Goal: Information Seeking & Learning: Learn about a topic

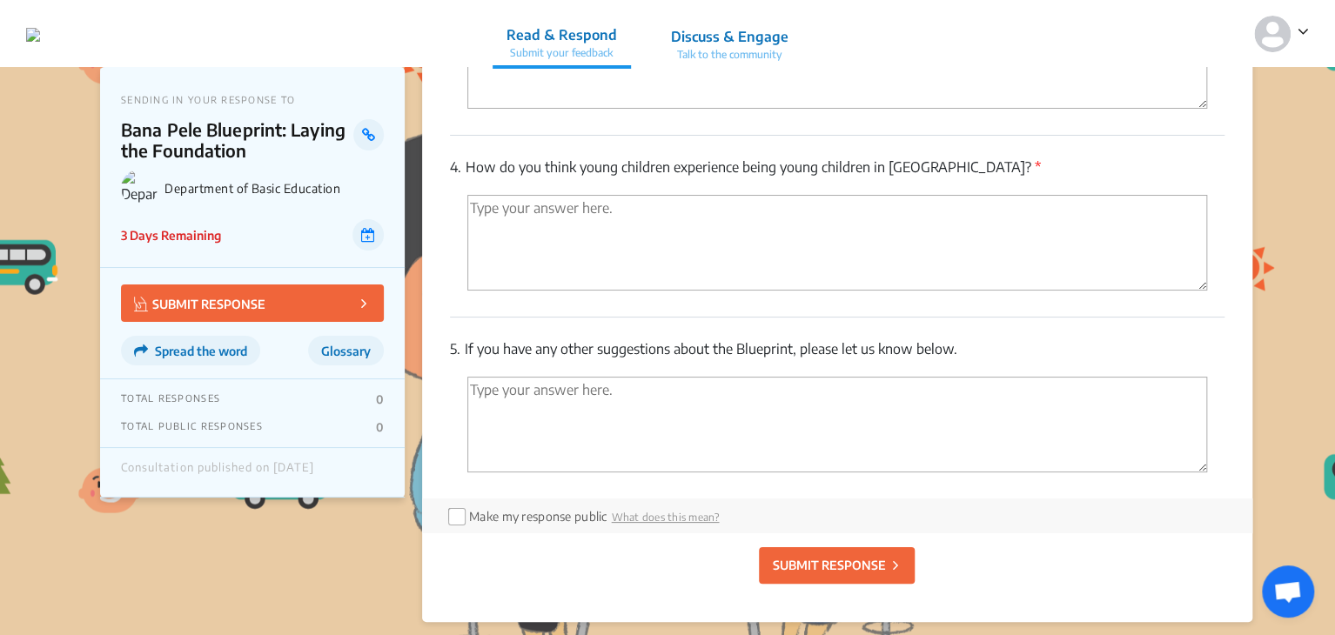
scroll to position [3187, 0]
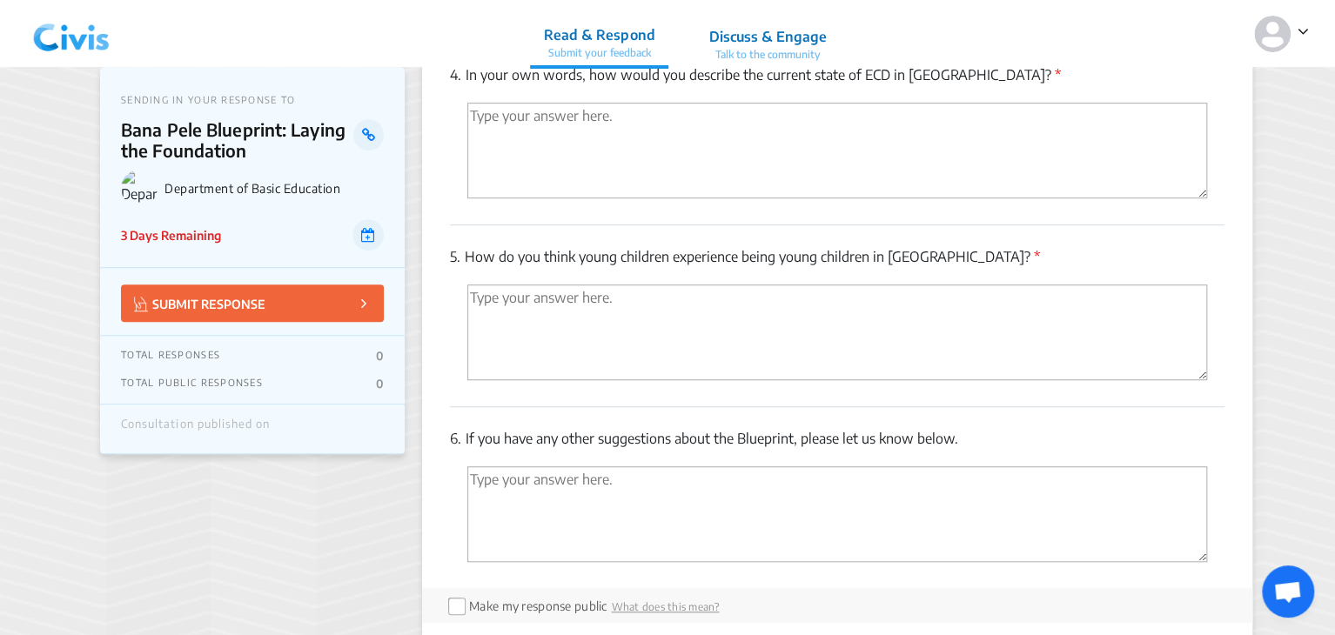
scroll to position [3852, 0]
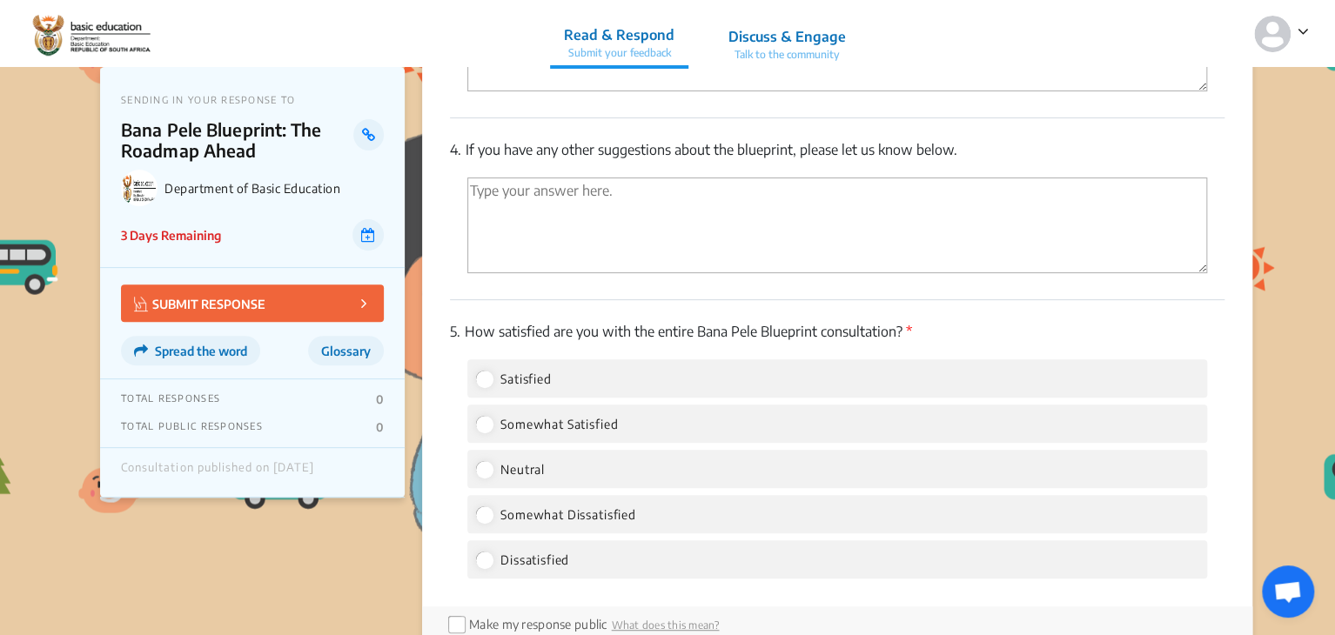
scroll to position [3504, 0]
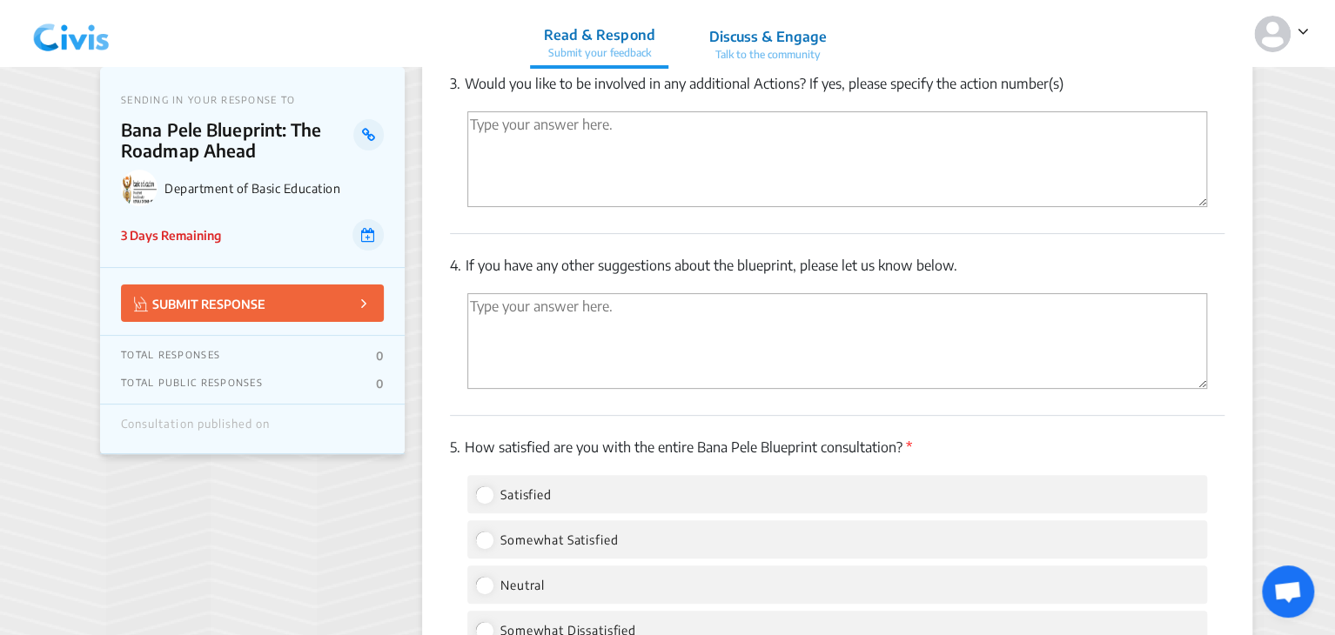
scroll to position [3445, 0]
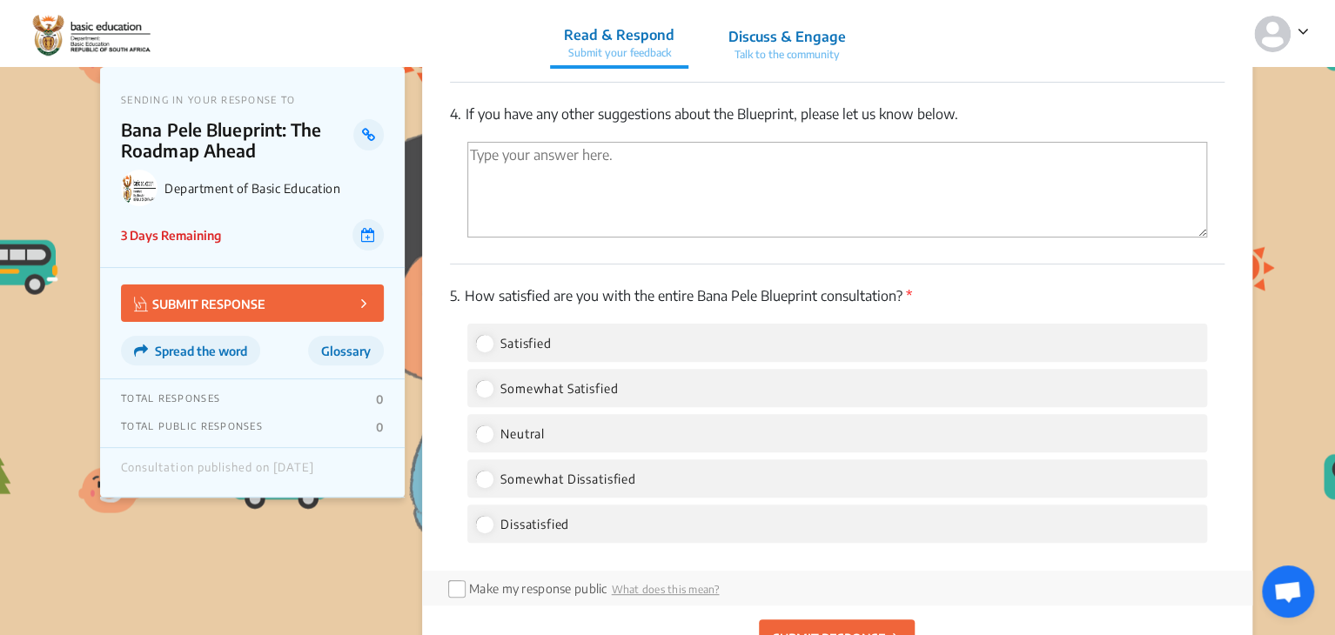
scroll to position [3409, 0]
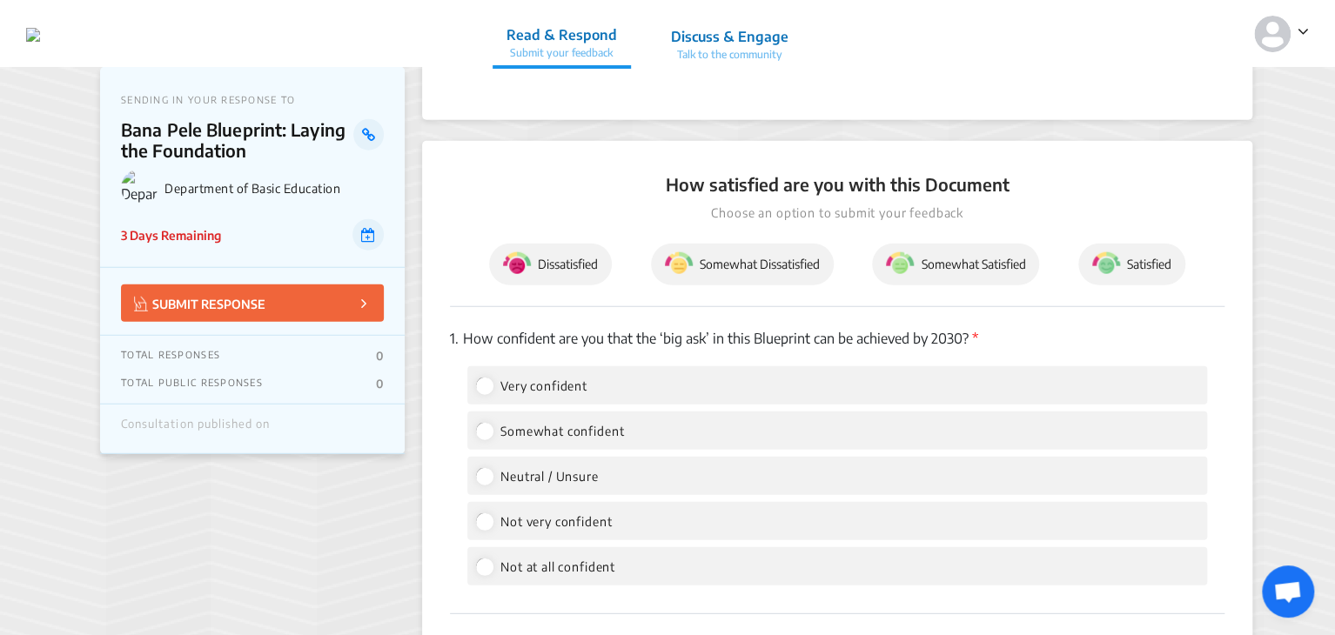
scroll to position [2164, 0]
click at [758, 265] on span "Somewhat Dissatisfied" at bounding box center [742, 264] width 155 height 28
click at [661, 198] on section "How satisfied are you with this Document Choose an option to submit your feedba…" at bounding box center [837, 238] width 774 height 135
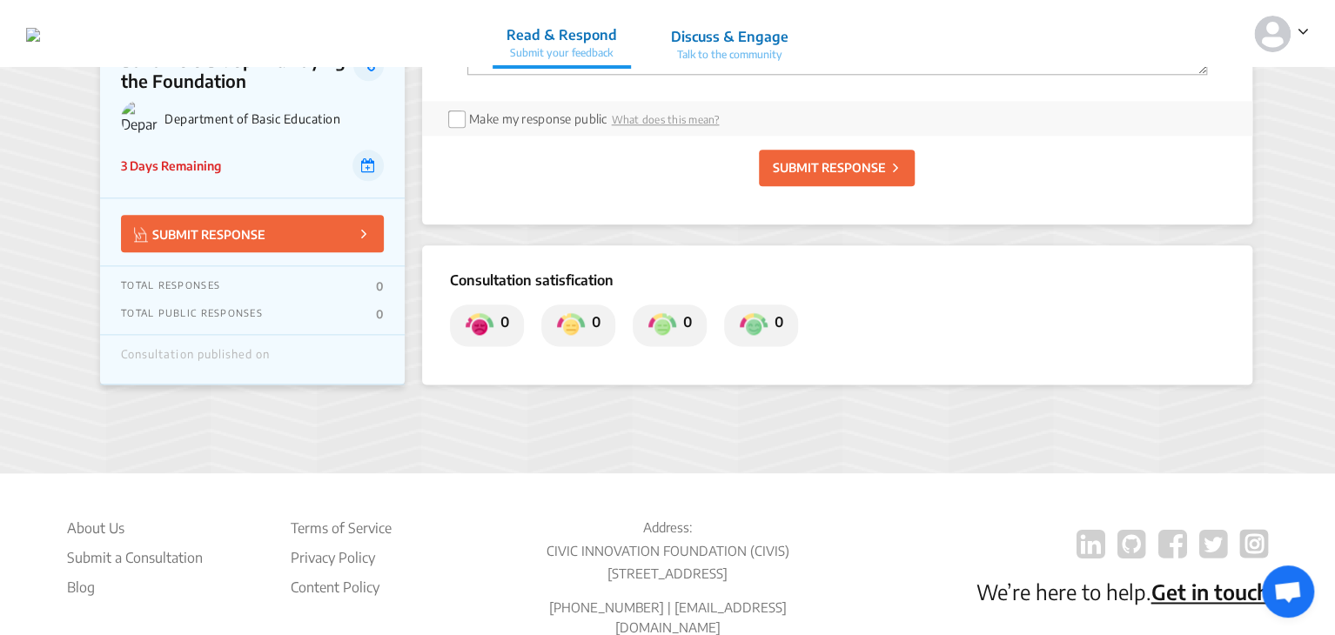
scroll to position [4254, 0]
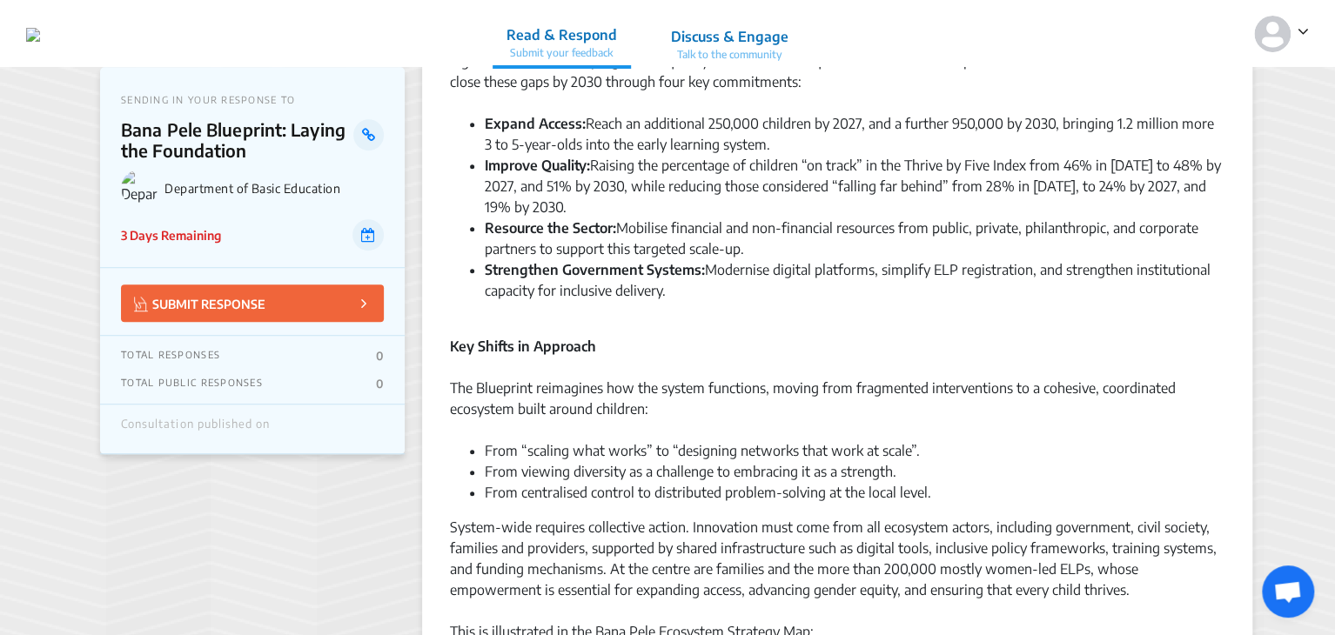
scroll to position [404, 0]
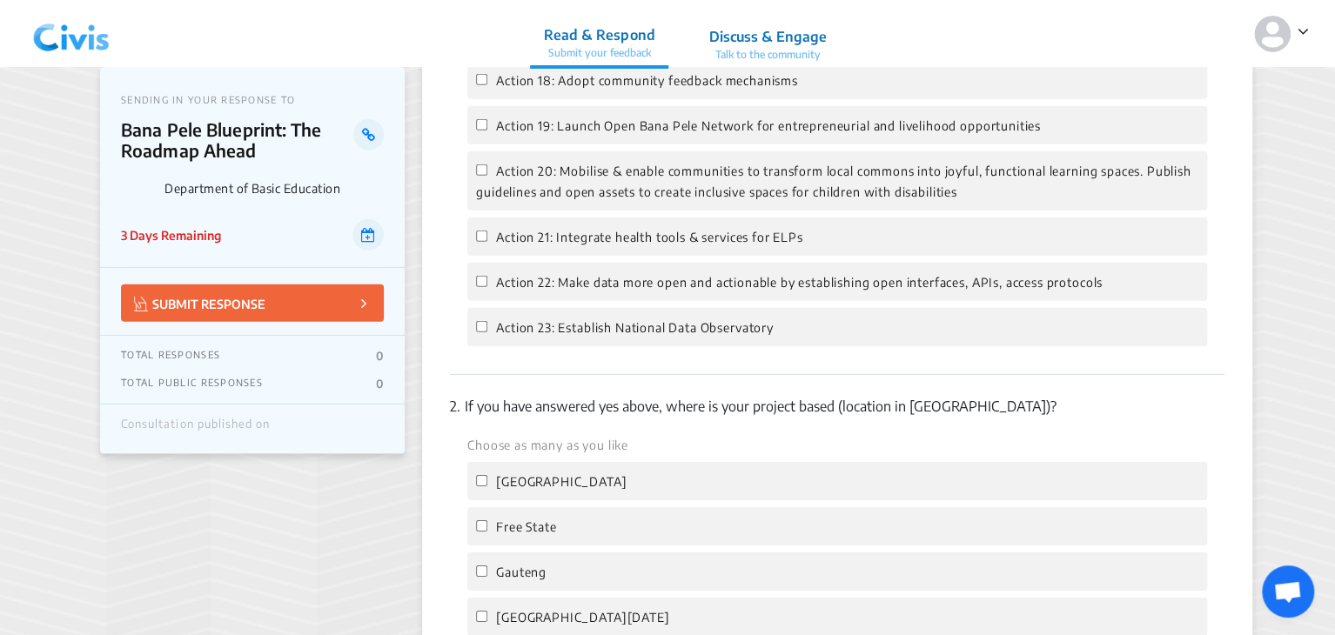
scroll to position [2581, 0]
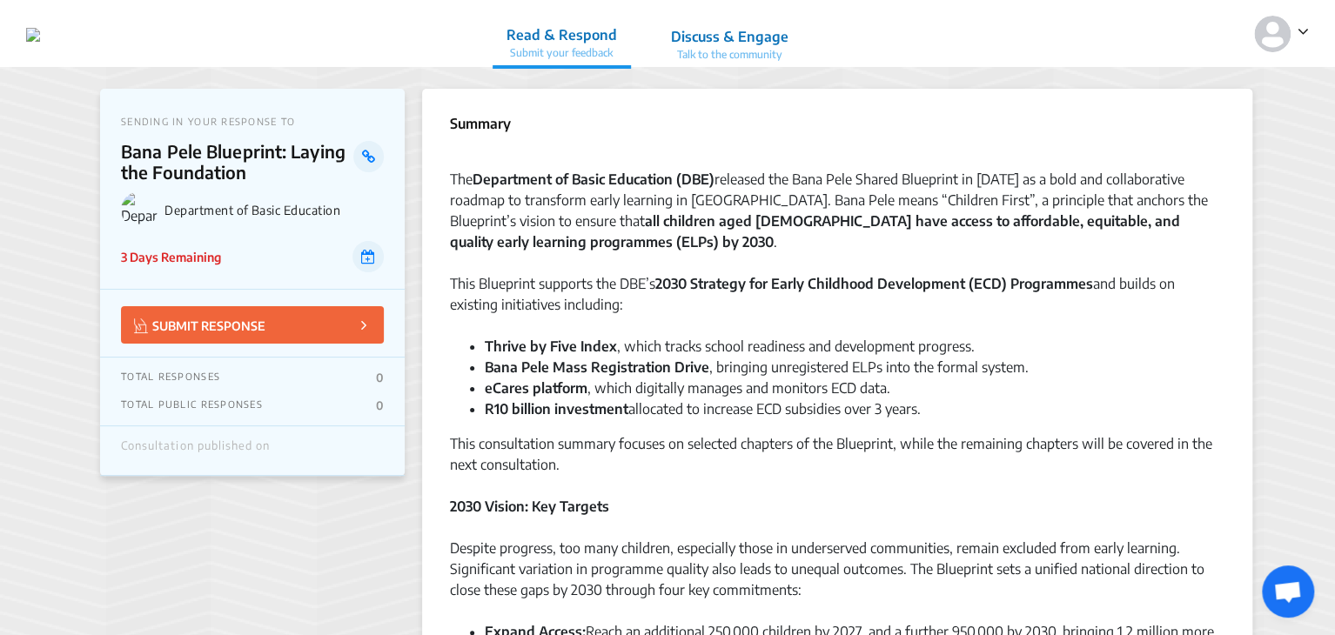
click at [1292, 37] on span at bounding box center [1299, 30] width 18 height 22
click at [1275, 36] on img at bounding box center [1272, 34] width 37 height 37
click at [1181, 92] on p "Profile" at bounding box center [1239, 81] width 122 height 27
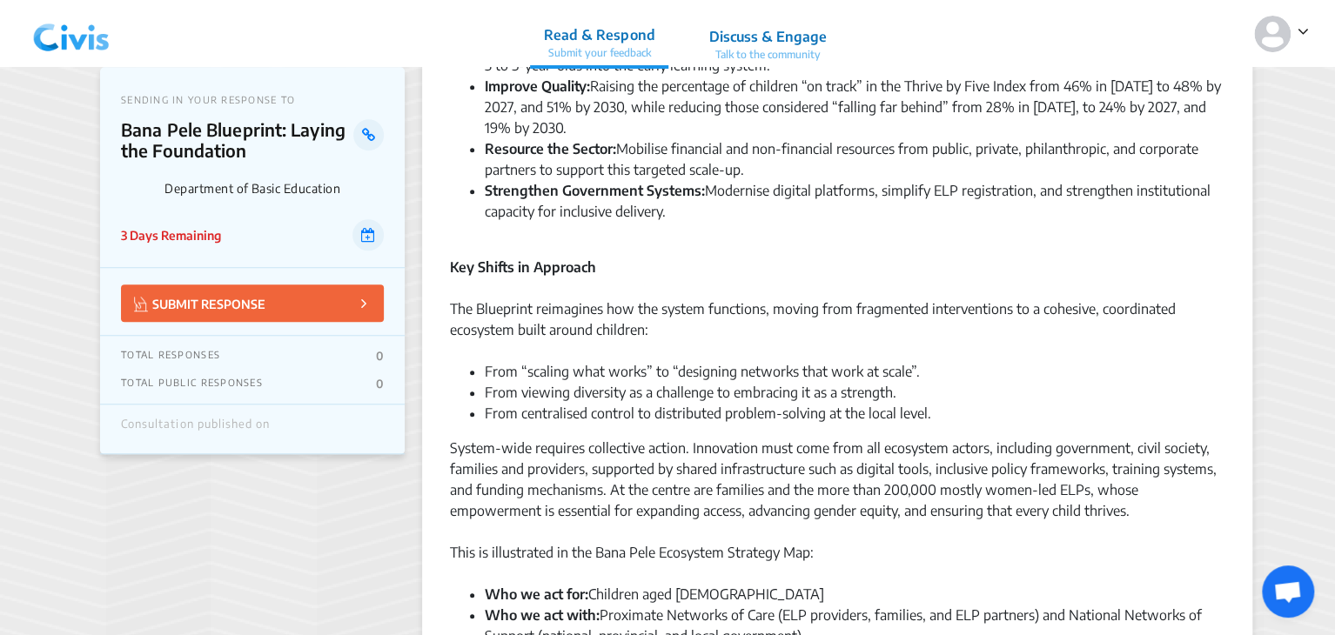
scroll to position [588, 0]
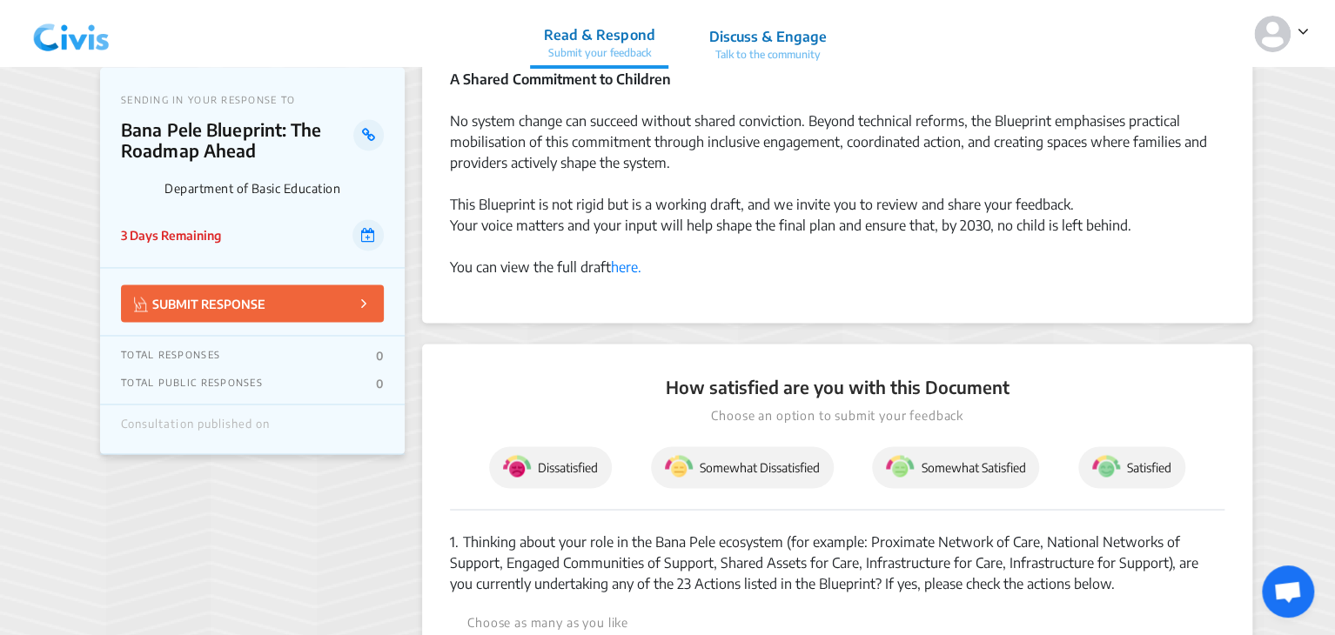
scroll to position [1234, 0]
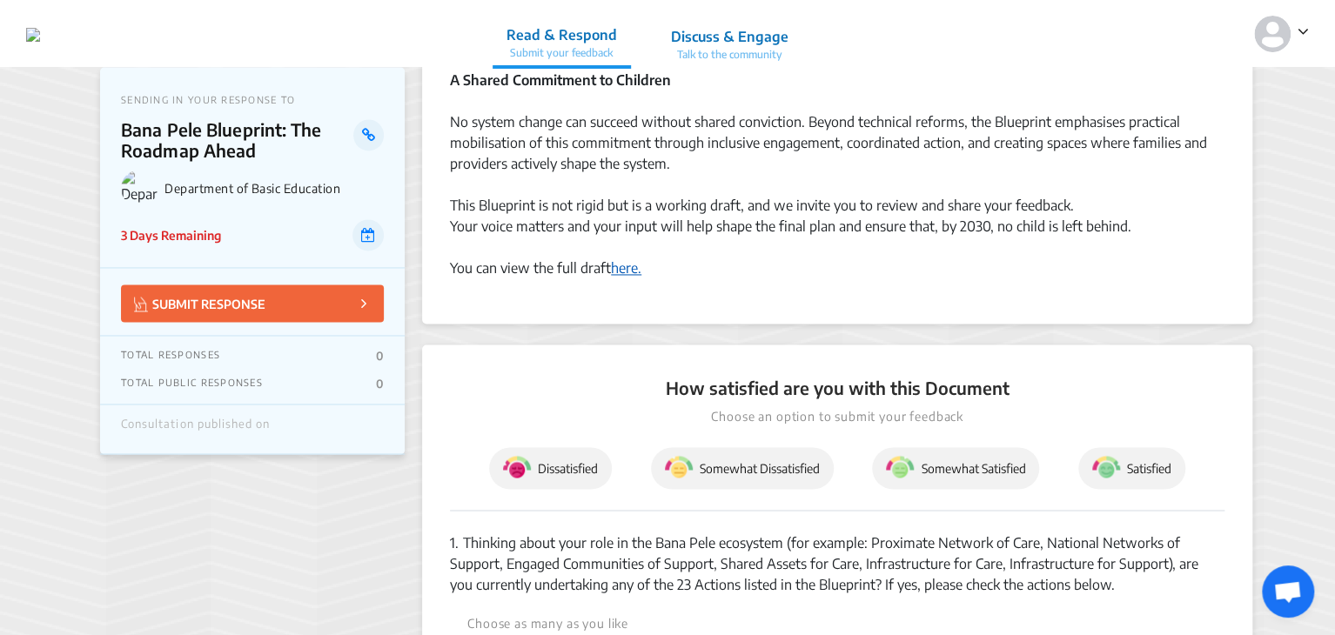
click at [624, 268] on link "here." at bounding box center [626, 267] width 30 height 17
